Goal: Transaction & Acquisition: Purchase product/service

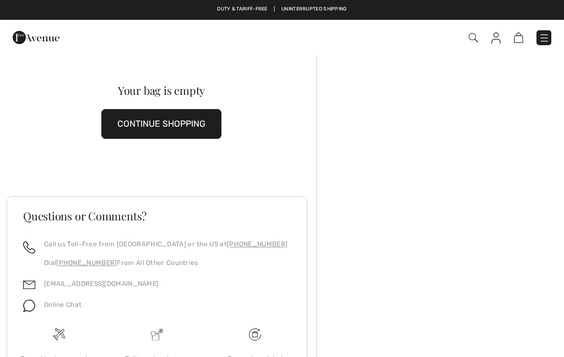
click at [544, 42] on img at bounding box center [543, 37] width 11 height 11
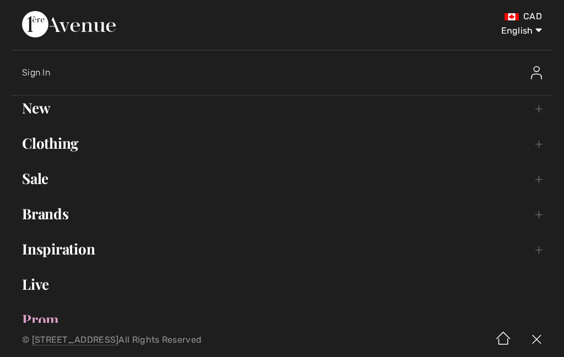
click at [36, 145] on link "Clothing Toggle submenu" at bounding box center [282, 143] width 542 height 24
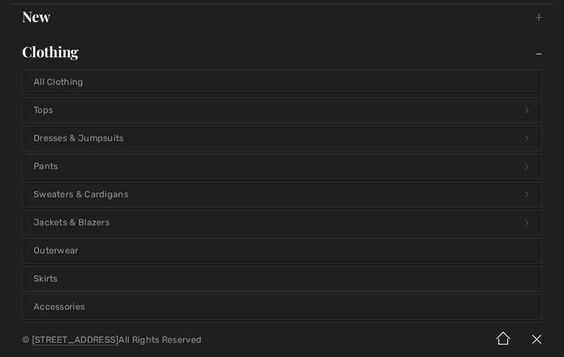
scroll to position [99, 0]
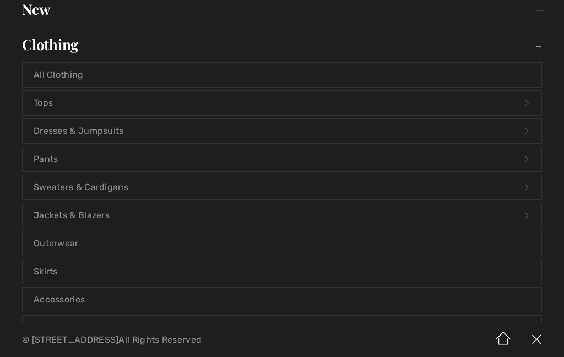
click at [43, 80] on link "All Clothing" at bounding box center [282, 75] width 518 height 24
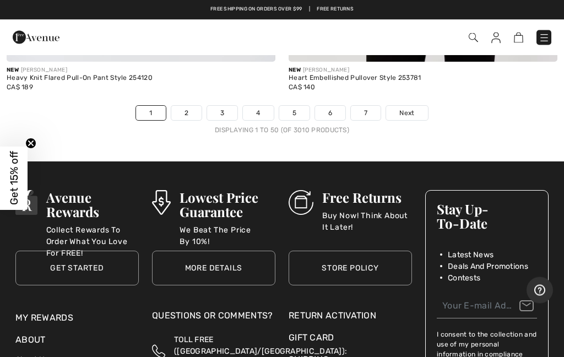
scroll to position [11737, 0]
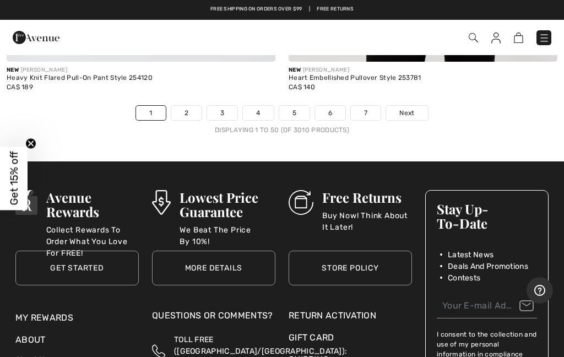
click at [409, 108] on span "Next" at bounding box center [406, 113] width 15 height 10
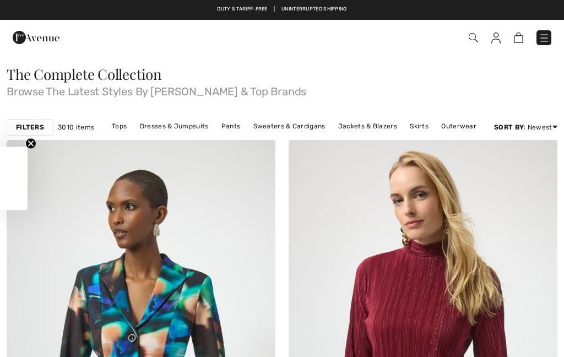
checkbox input "true"
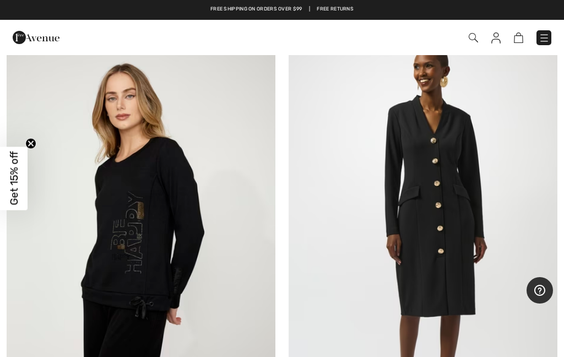
scroll to position [1405, 0]
